Goal: Find contact information: Find contact information

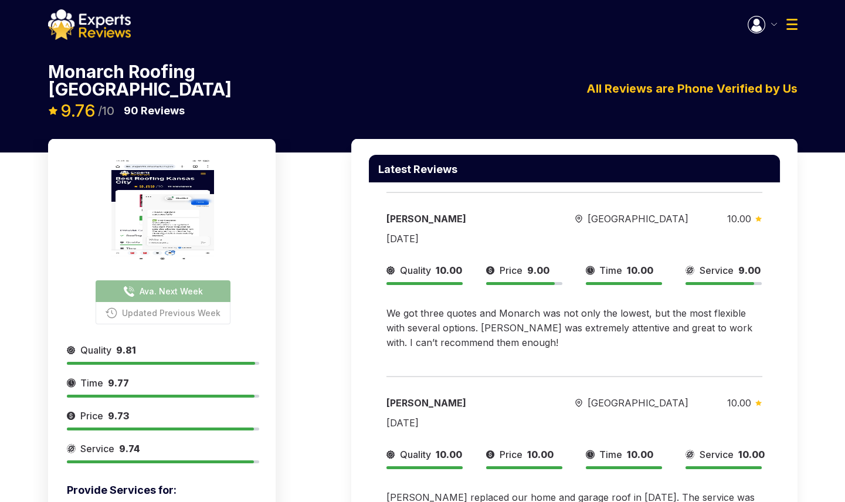
click at [760, 25] on img "button" at bounding box center [757, 25] width 18 height 18
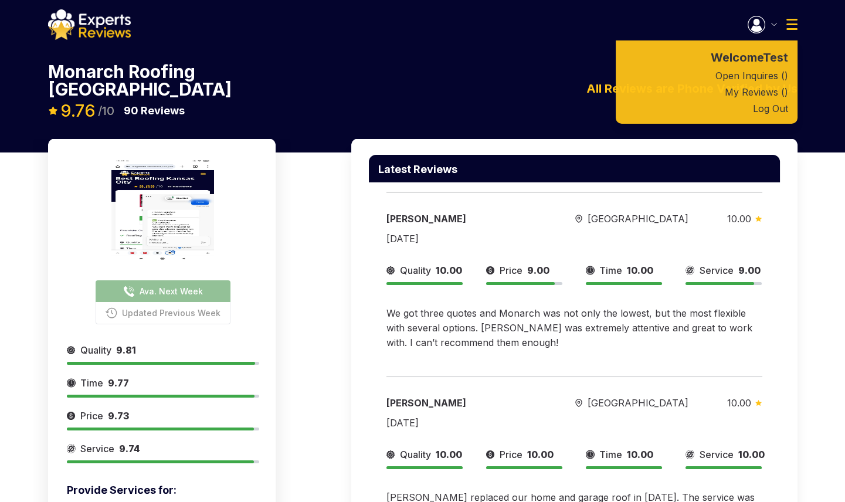
click at [173, 285] on span "Ava. Next Week" at bounding box center [171, 291] width 63 height 12
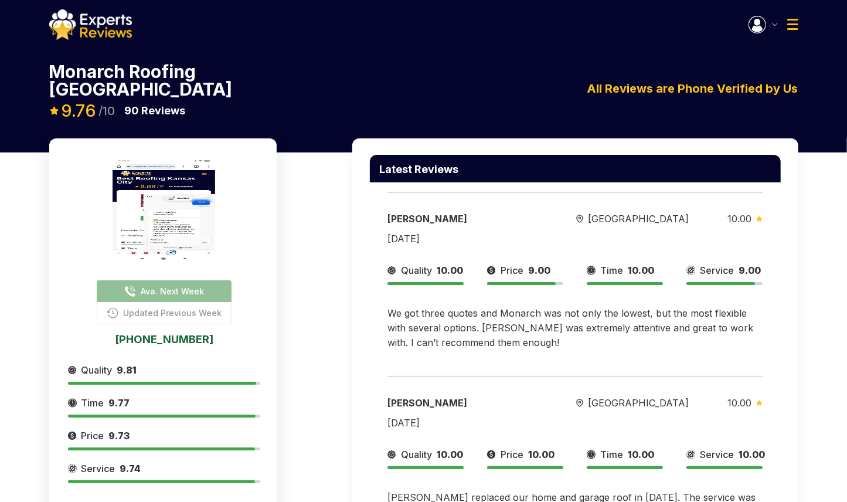
click at [737, 26] on div "Welcome Test Open Inquires ( ) My Reviews ( ) Log Out" at bounding box center [424, 24] width 768 height 30
click at [755, 26] on img "button" at bounding box center [758, 25] width 18 height 18
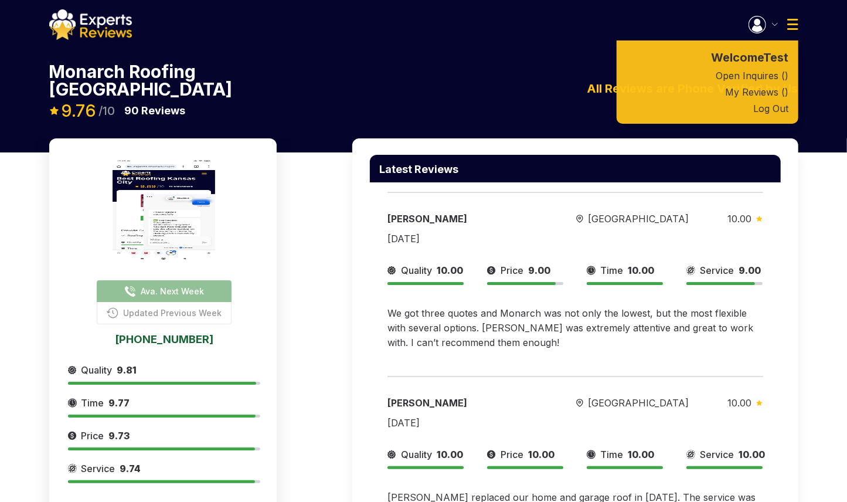
click at [173, 307] on span "Updated Previous Week" at bounding box center [172, 313] width 99 height 12
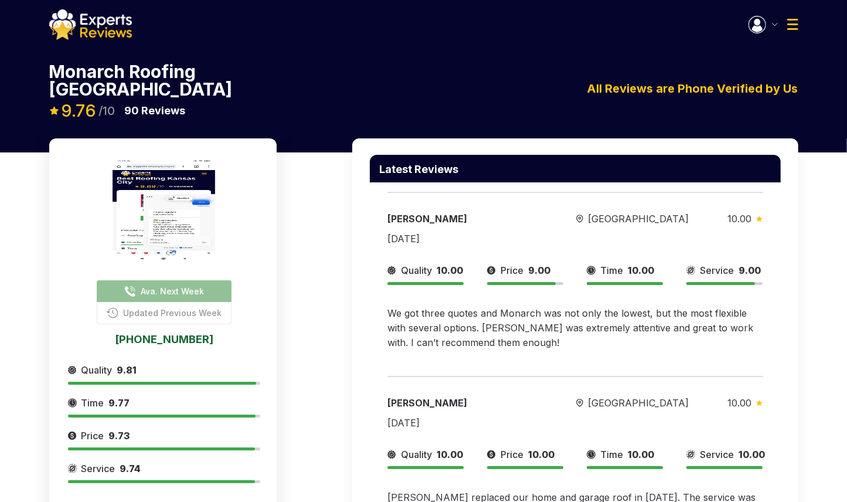
click at [173, 307] on span "Updated Previous Week" at bounding box center [172, 313] width 99 height 12
click at [157, 302] on button "Updated Previous Week" at bounding box center [164, 313] width 135 height 22
click at [157, 285] on span "Ava. Next Week" at bounding box center [172, 291] width 63 height 12
click at [151, 334] on link "832-215-0987" at bounding box center [164, 339] width 192 height 11
